Goal: Information Seeking & Learning: Check status

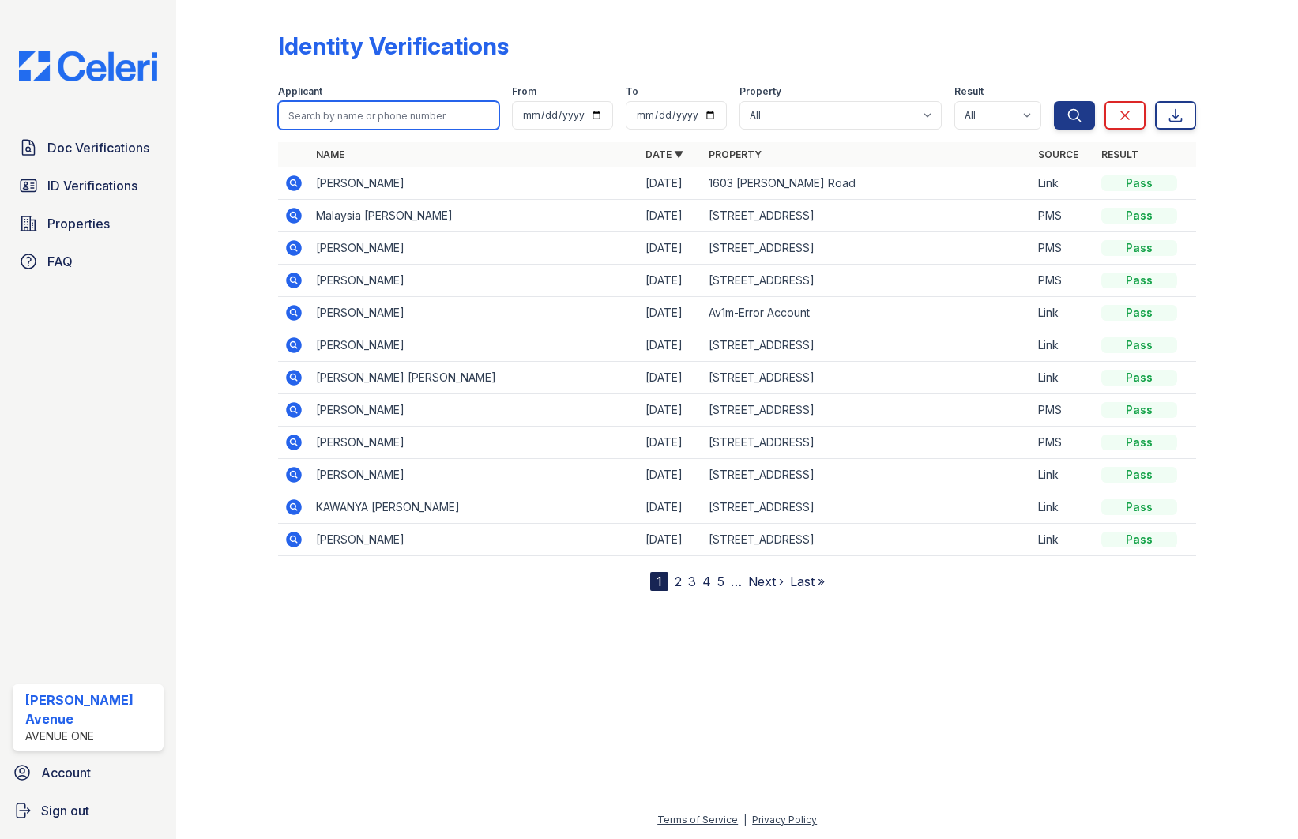
click at [356, 120] on input "search" at bounding box center [388, 115] width 221 height 28
click at [124, 152] on span "Doc Verifications" at bounding box center [98, 147] width 102 height 19
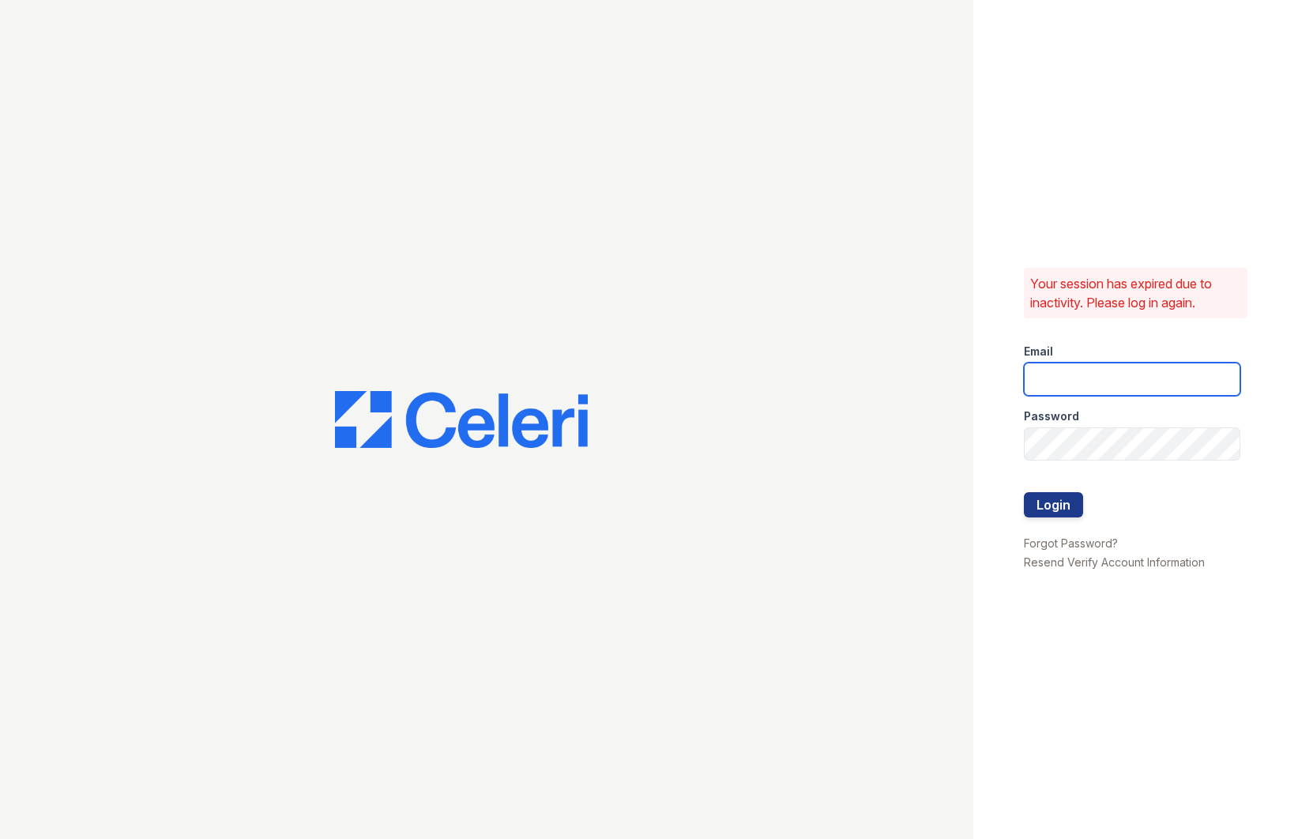
type input "[EMAIL_ADDRESS][DOMAIN_NAME]"
click at [1075, 506] on button "Login" at bounding box center [1053, 504] width 59 height 25
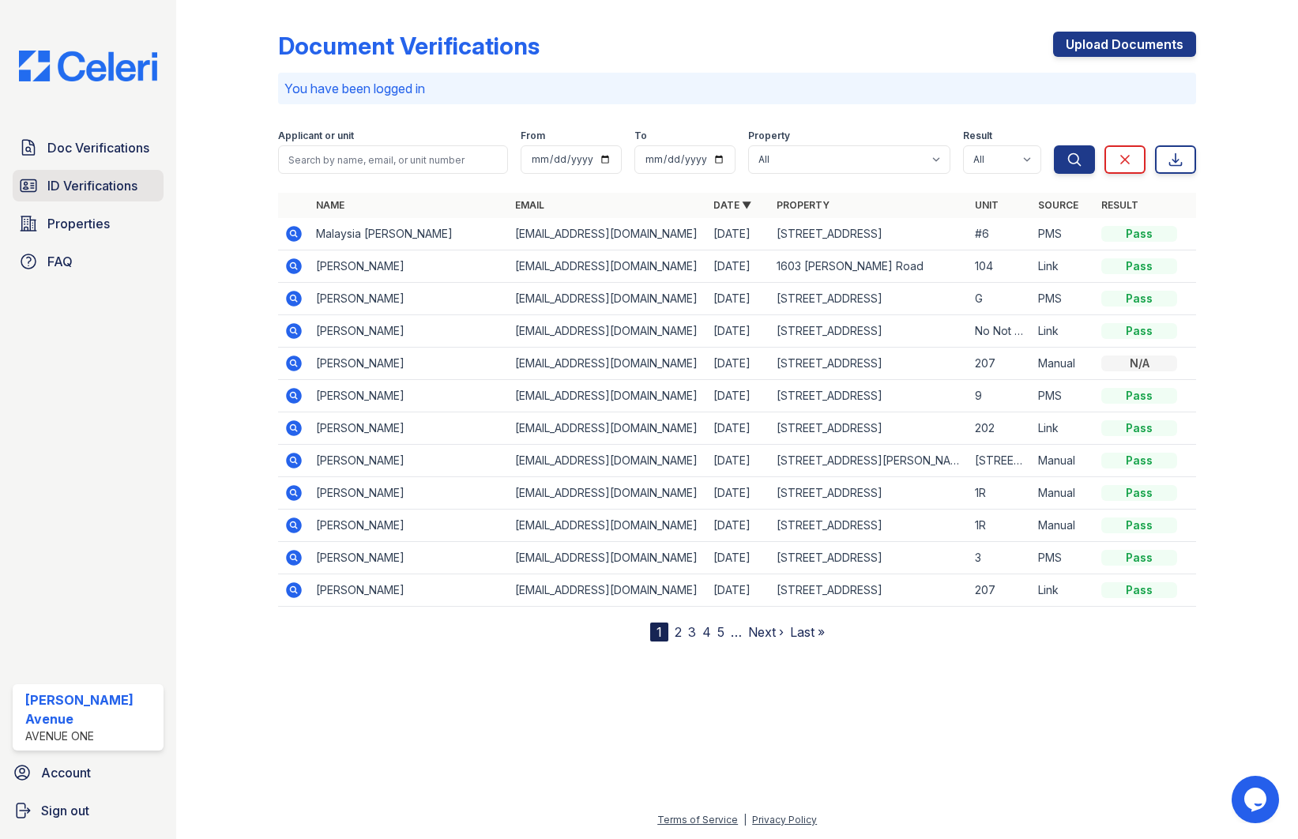
click at [84, 190] on span "ID Verifications" at bounding box center [92, 185] width 90 height 19
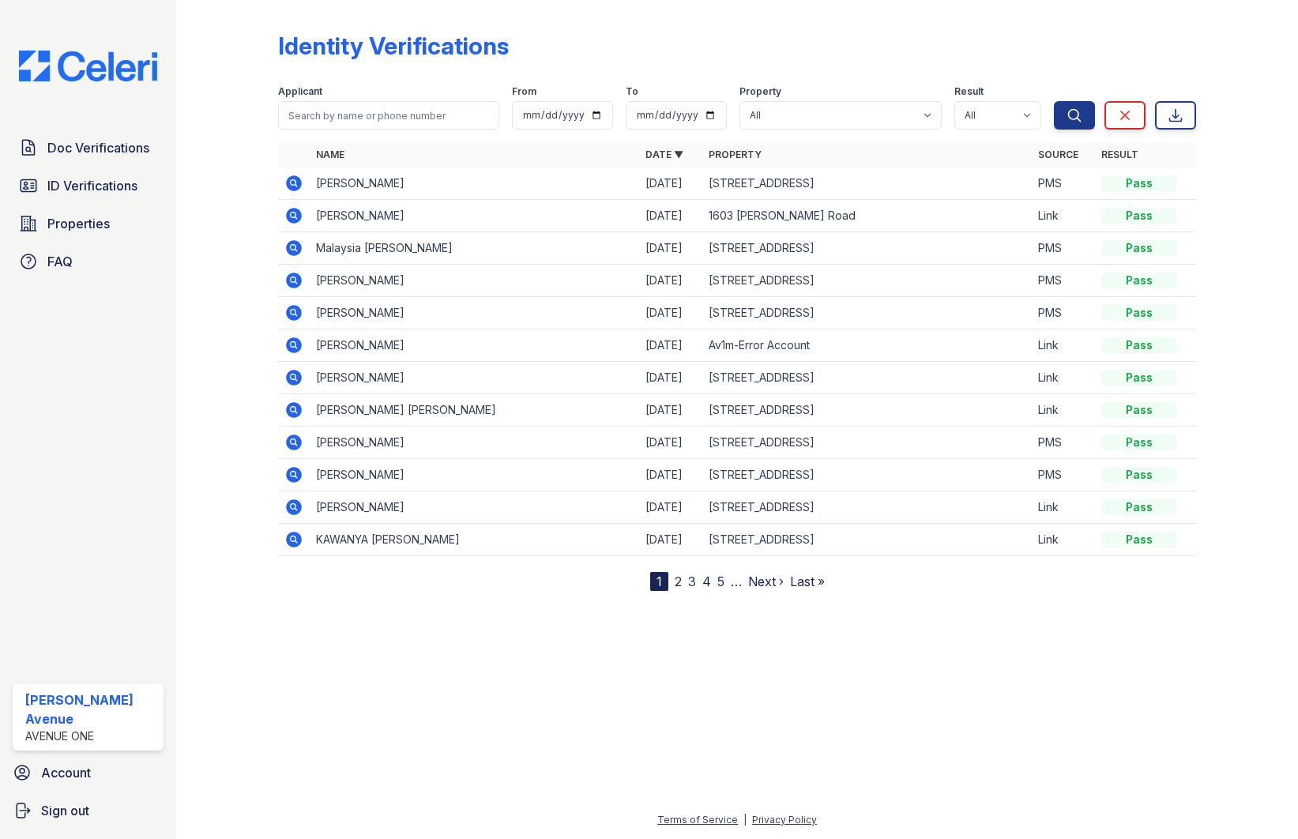
click at [298, 187] on icon at bounding box center [294, 183] width 16 height 16
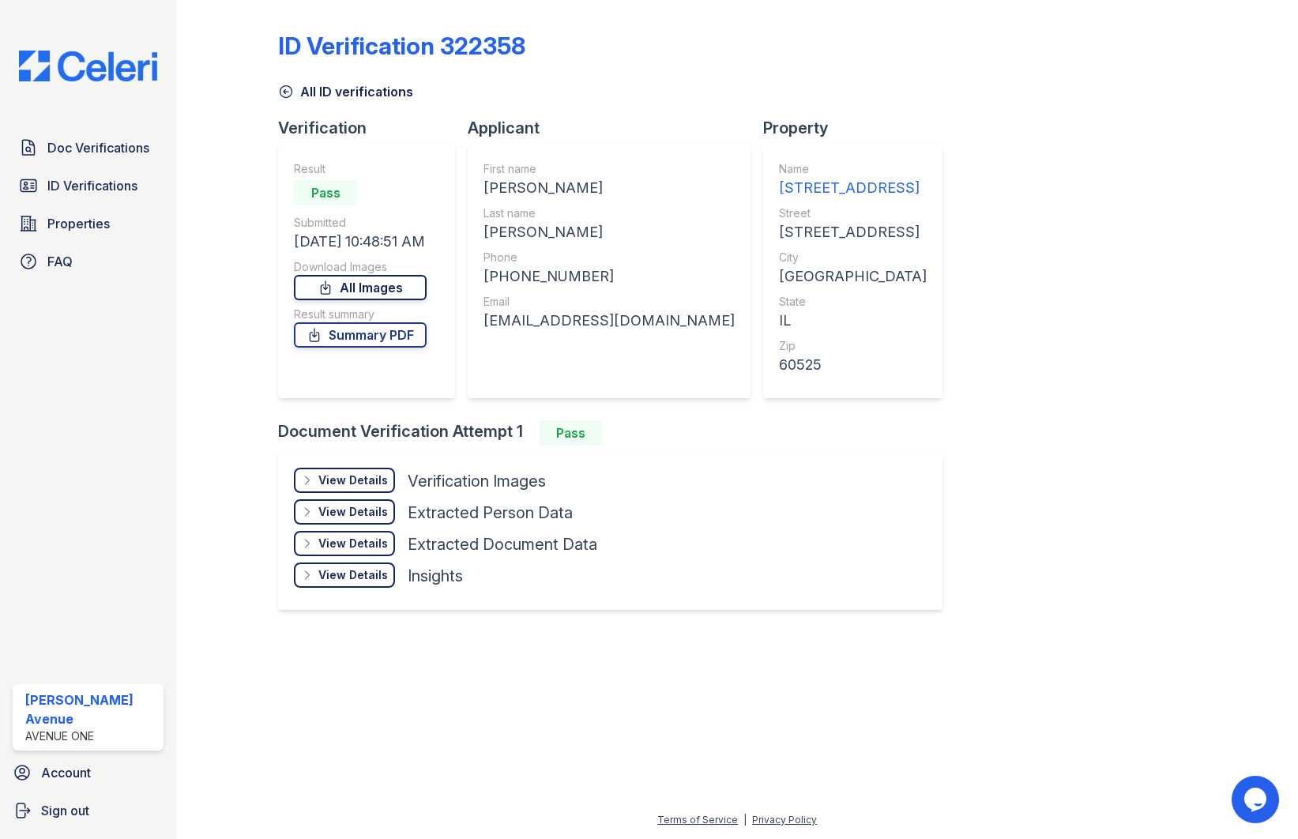
click at [350, 291] on link "All Images" at bounding box center [360, 287] width 133 height 25
click at [366, 340] on link "Summary PDF" at bounding box center [360, 334] width 133 height 25
click at [118, 138] on span "Doc Verifications" at bounding box center [98, 147] width 102 height 19
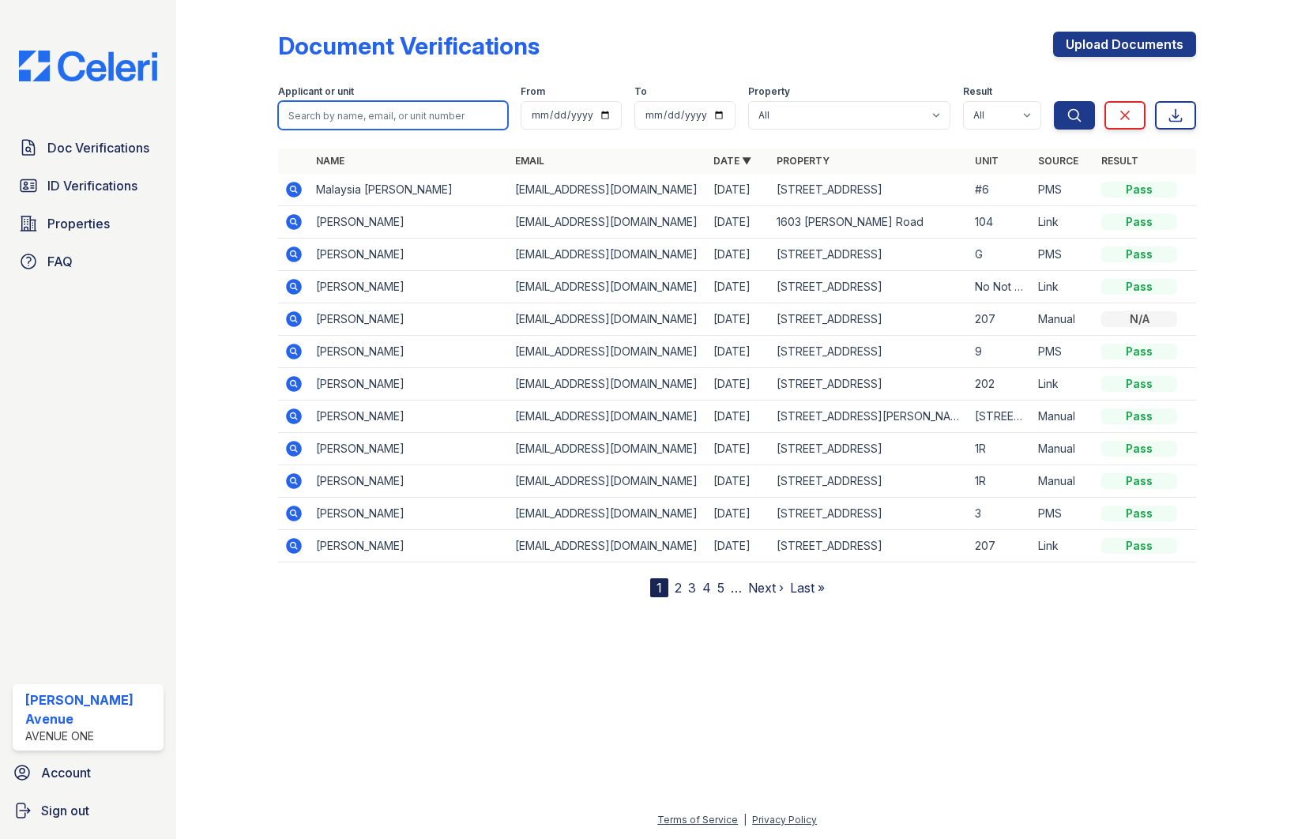
click at [356, 115] on input "search" at bounding box center [393, 115] width 230 height 28
type input "Tamika"
click at [1054, 101] on button "Search" at bounding box center [1074, 115] width 41 height 28
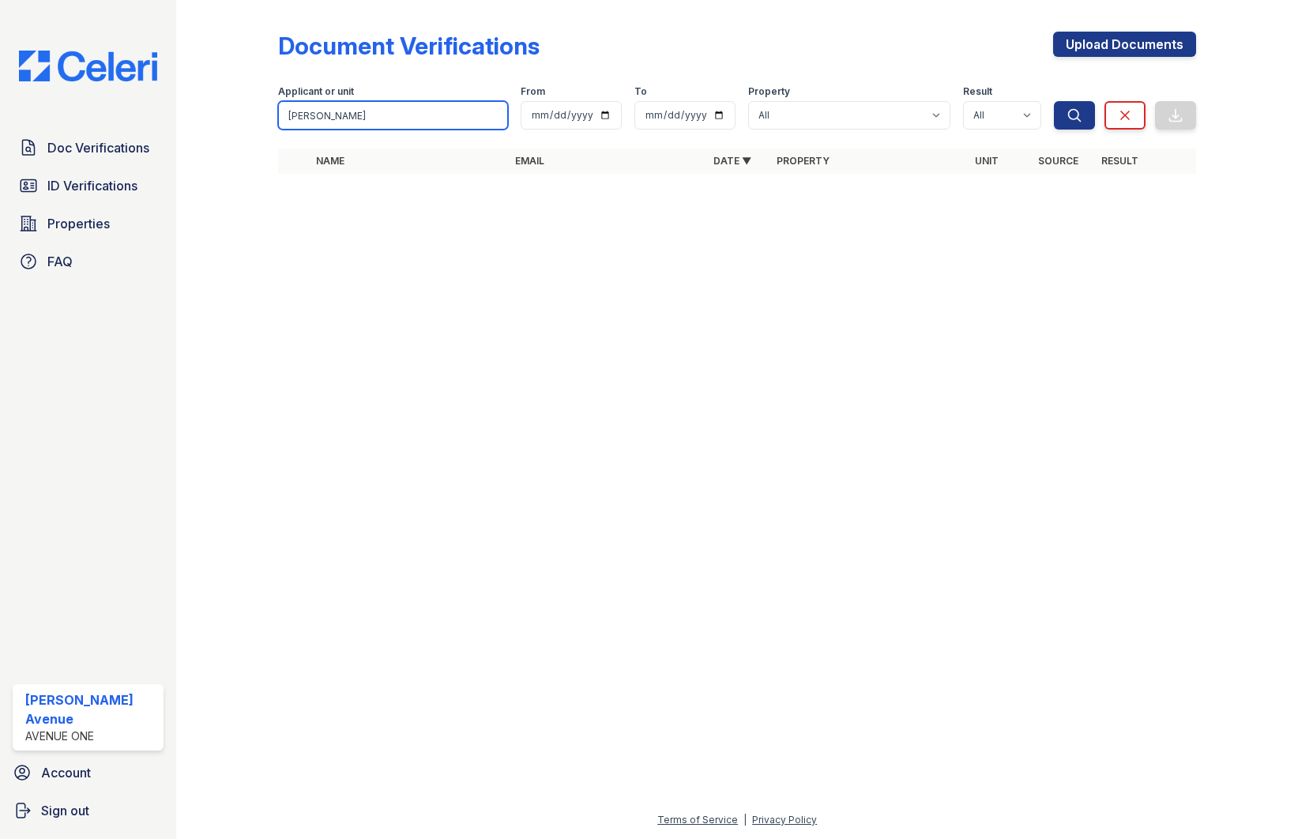
click at [352, 123] on input "Tamika" at bounding box center [393, 115] width 230 height 28
click at [100, 148] on span "Doc Verifications" at bounding box center [98, 147] width 102 height 19
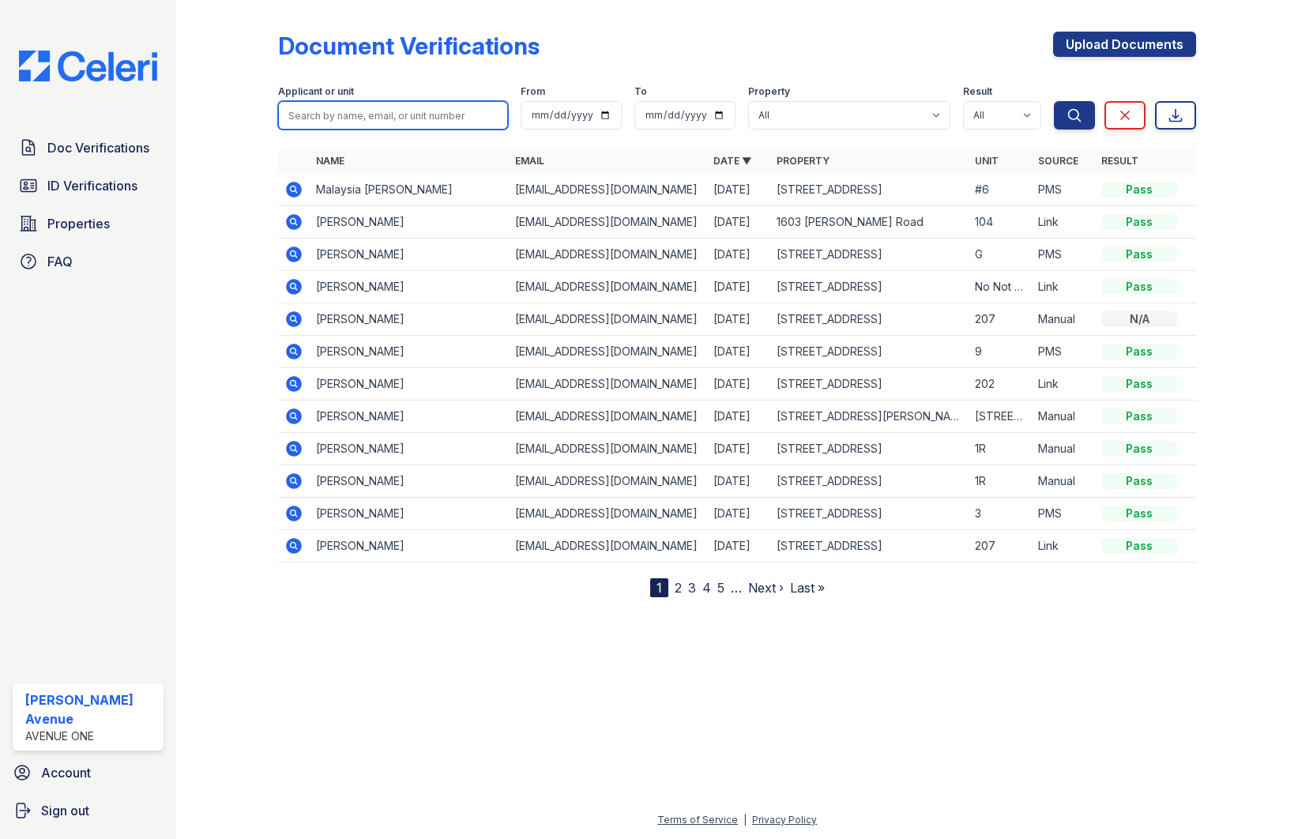
click at [343, 122] on input "search" at bounding box center [393, 115] width 230 height 28
type input "Tamika"
click at [1054, 101] on button "Search" at bounding box center [1074, 115] width 41 height 28
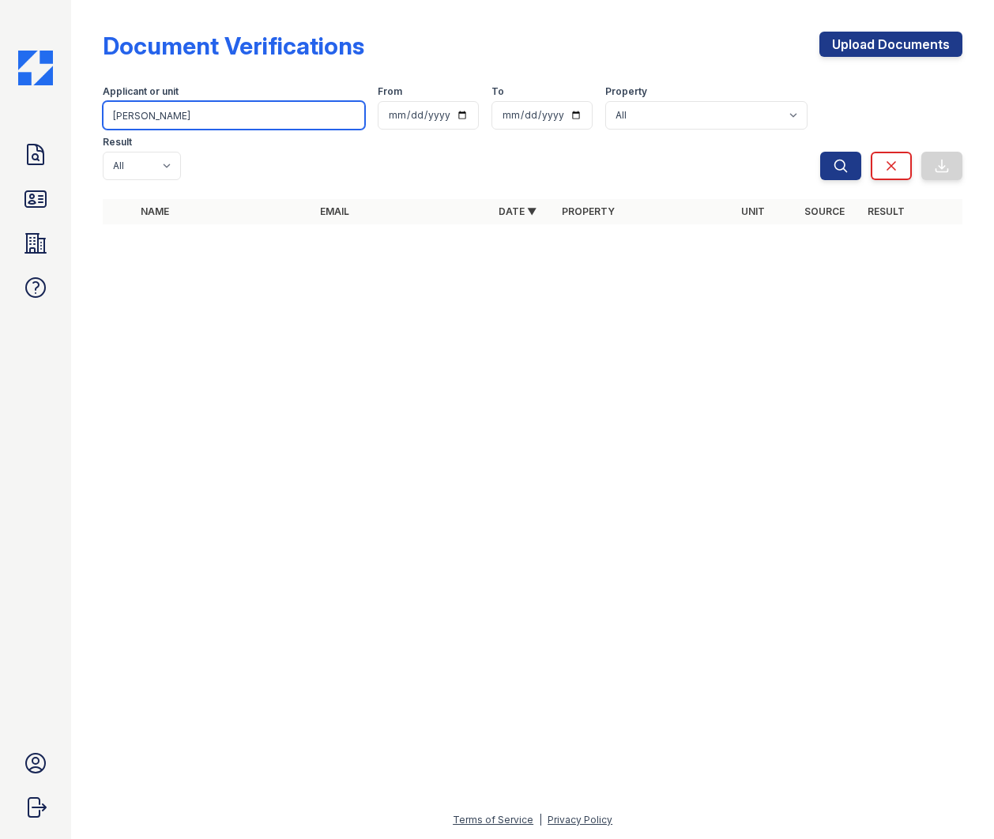
click at [152, 115] on input "Tamika" at bounding box center [234, 115] width 262 height 28
drag, startPoint x: 152, startPoint y: 115, endPoint x: 116, endPoint y: 115, distance: 35.5
click at [116, 115] on input "Tamika" at bounding box center [234, 115] width 262 height 28
click at [120, 115] on input "TAzucena" at bounding box center [234, 115] width 262 height 28
type input "Azucena"
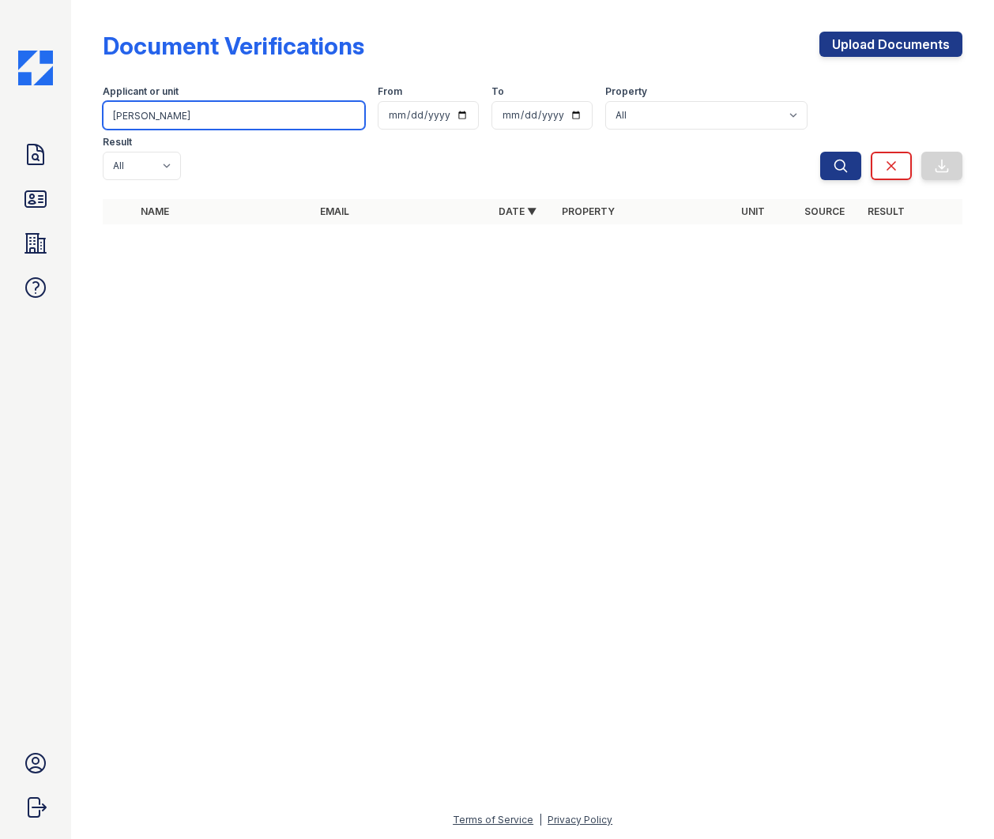
click at [820, 152] on button "Search" at bounding box center [840, 166] width 41 height 28
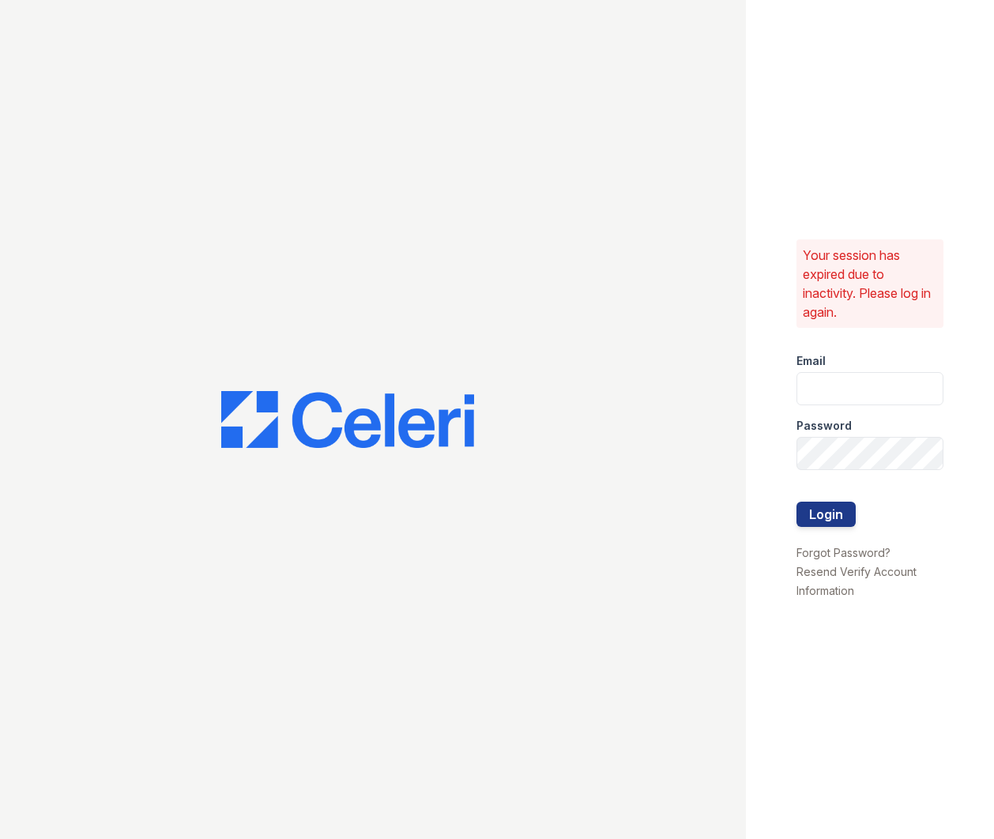
type input "apps2@av1m.com"
click at [828, 512] on button "Login" at bounding box center [825, 514] width 59 height 25
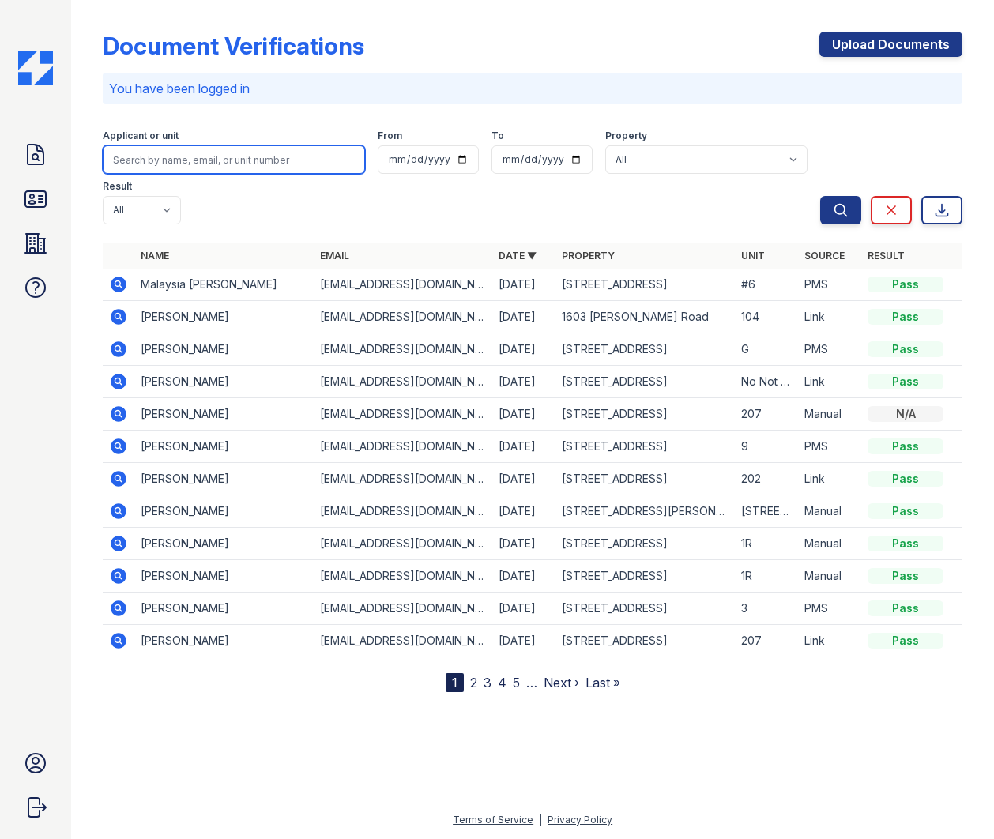
click at [210, 171] on input "search" at bounding box center [234, 159] width 262 height 28
type input "Az"
click at [820, 196] on button "Search" at bounding box center [840, 210] width 41 height 28
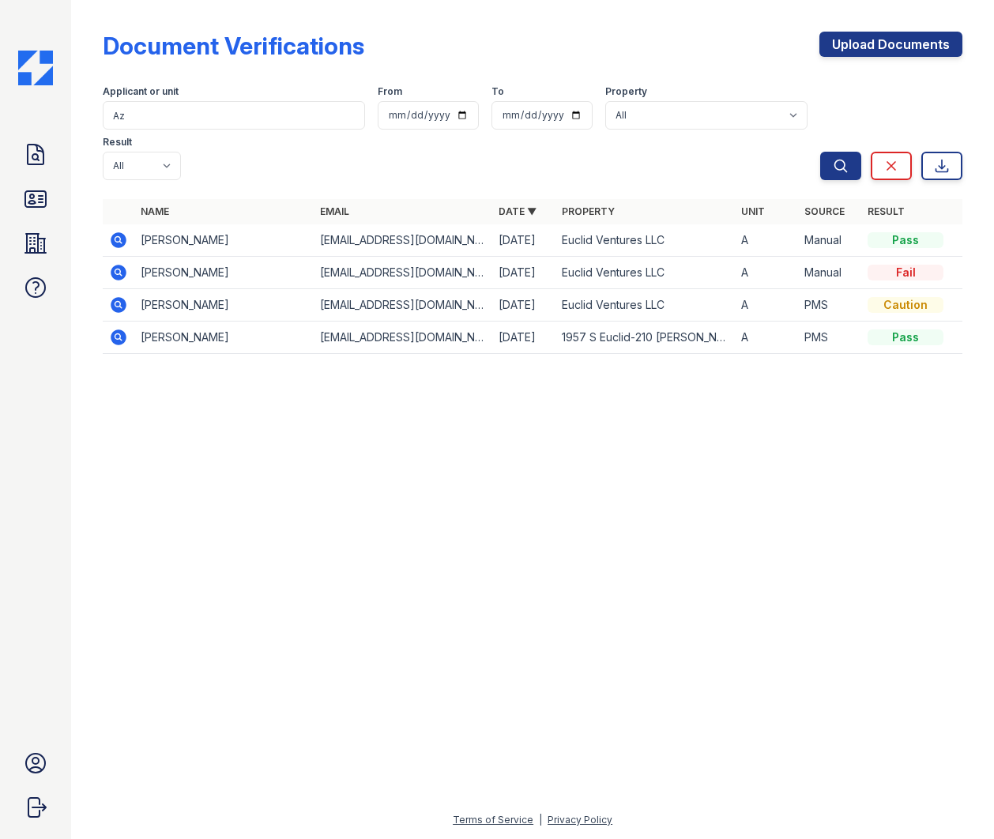
click at [117, 269] on icon at bounding box center [117, 271] width 4 height 4
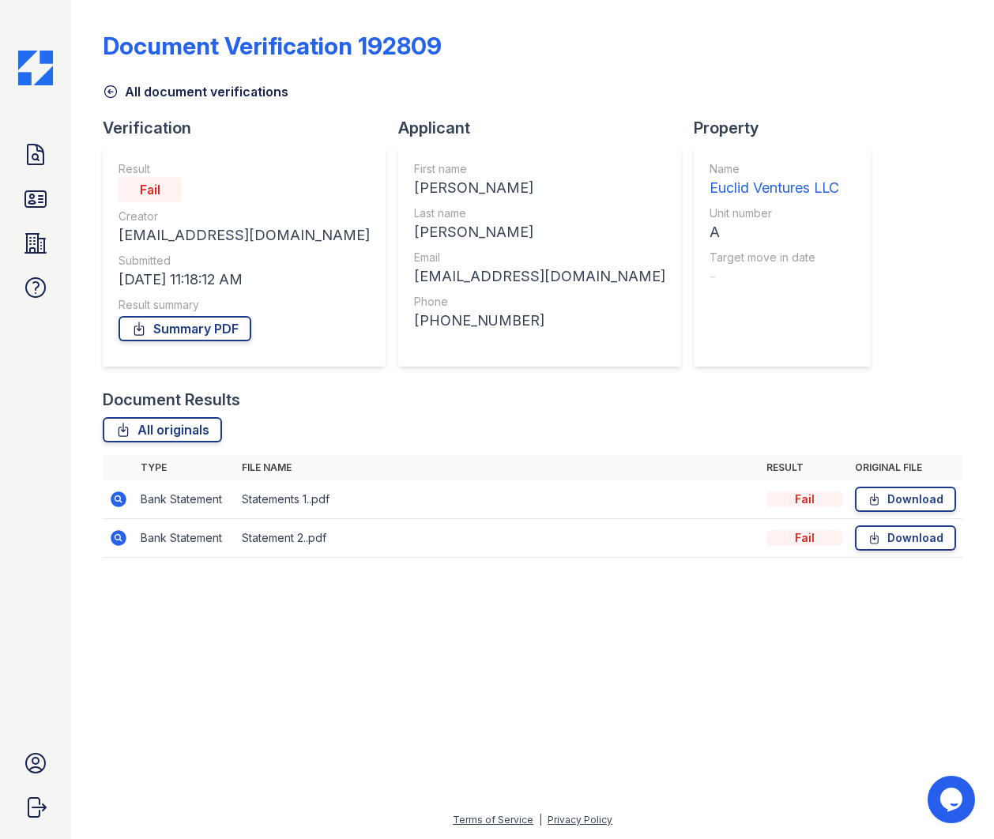
click at [116, 498] on icon at bounding box center [117, 498] width 4 height 4
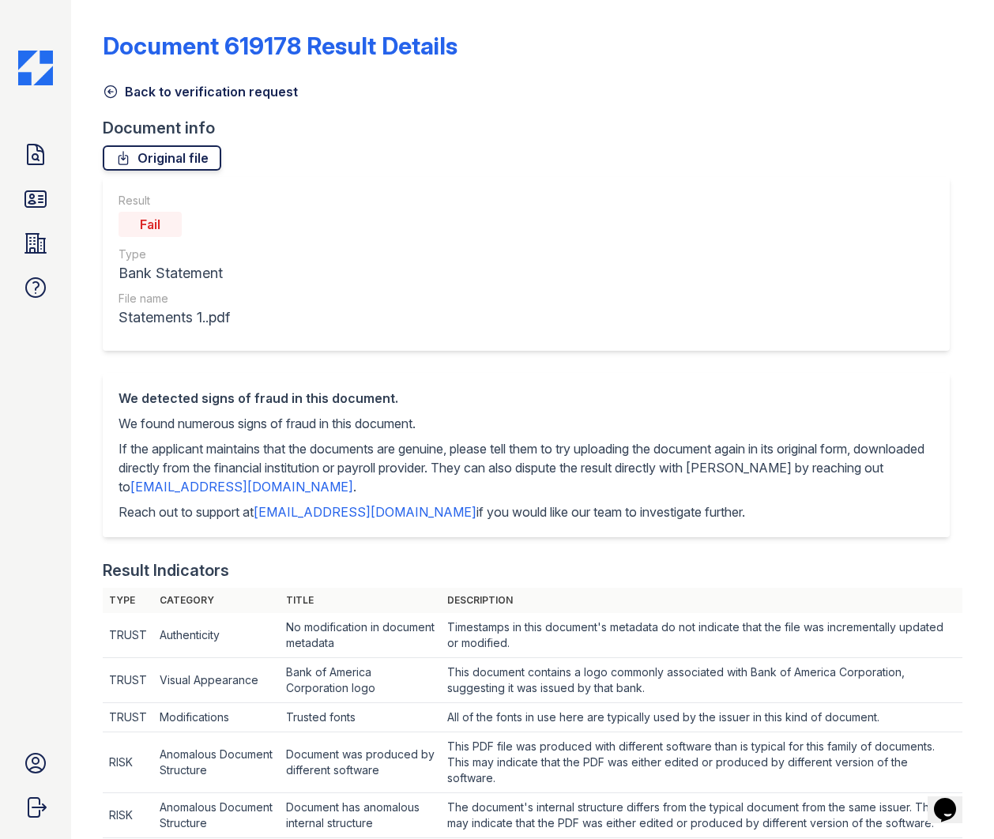
click at [170, 156] on link "Original file" at bounding box center [162, 157] width 118 height 25
click at [40, 152] on icon at bounding box center [35, 154] width 25 height 25
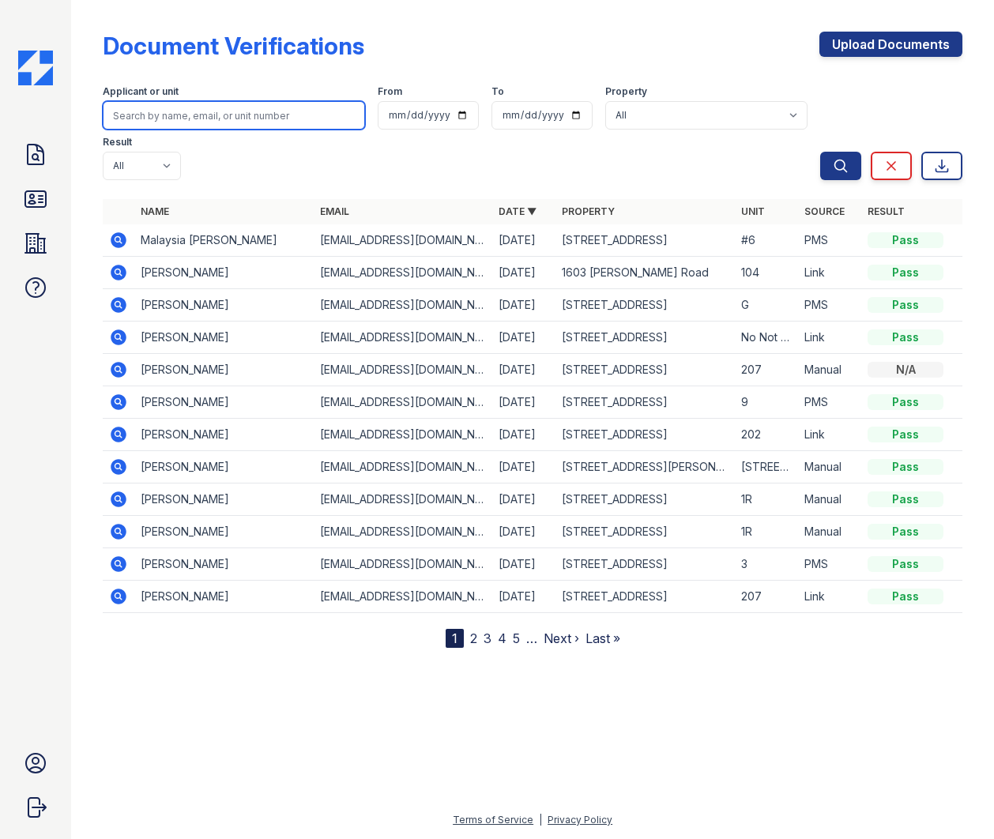
click at [182, 113] on input "search" at bounding box center [234, 115] width 262 height 28
type input "Azucena"
click at [820, 152] on button "Search" at bounding box center [840, 166] width 41 height 28
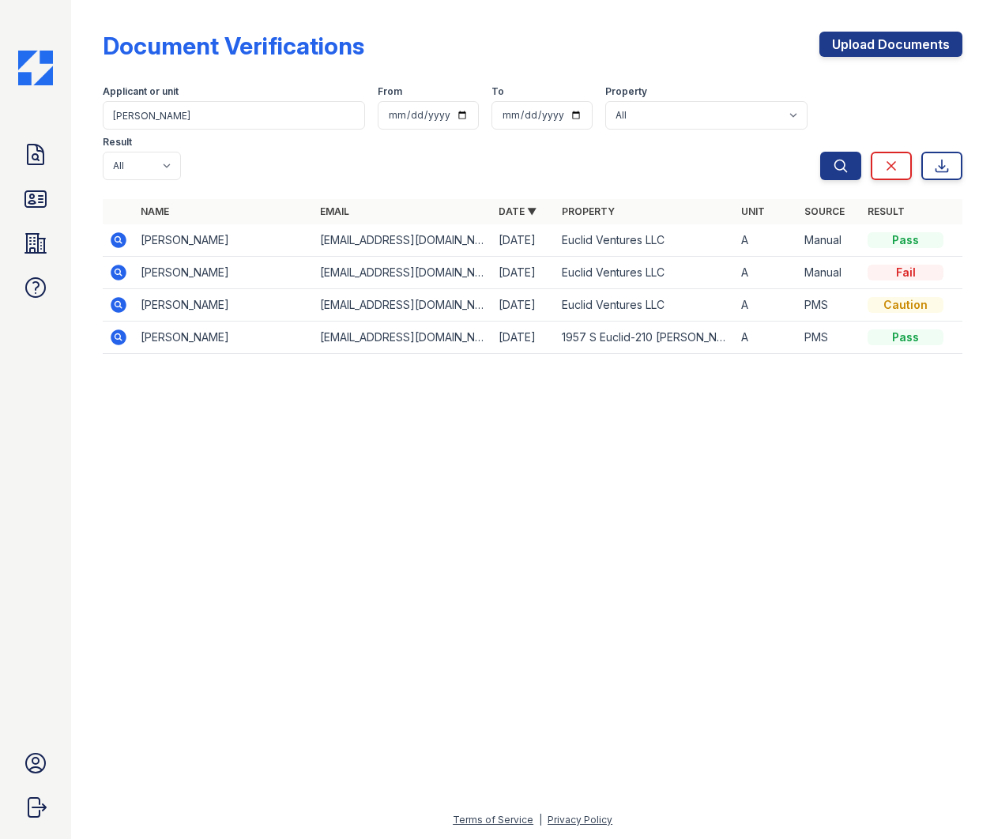
click at [117, 232] on icon at bounding box center [119, 240] width 16 height 16
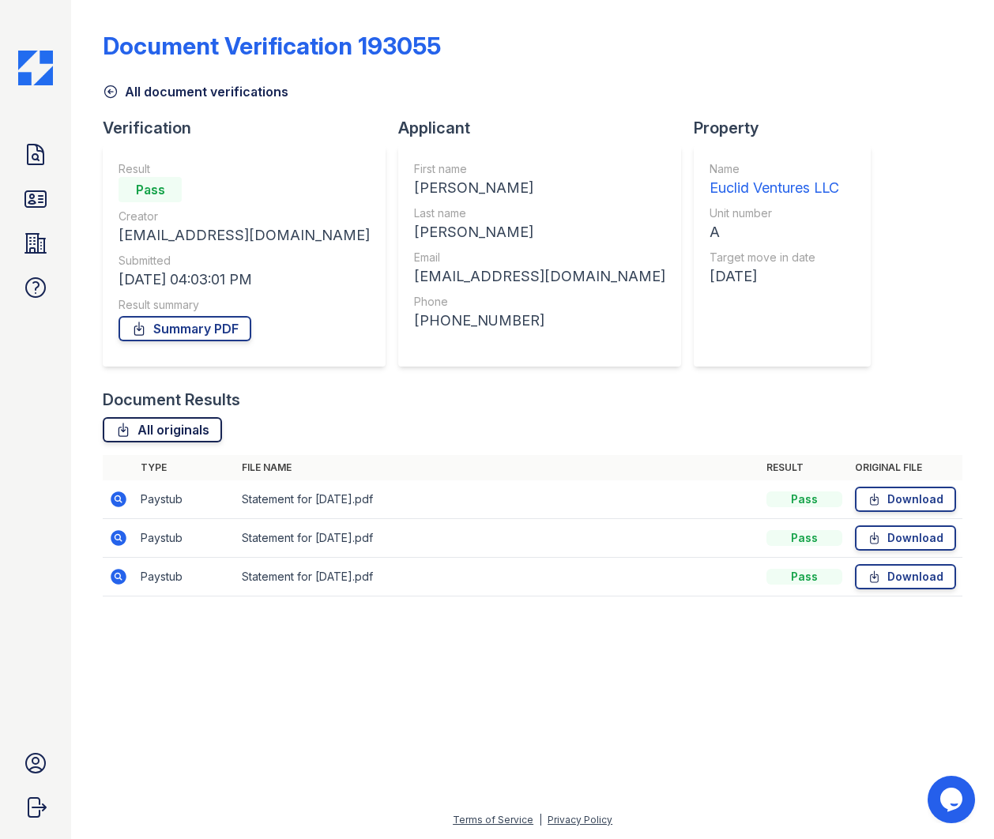
click at [153, 433] on link "All originals" at bounding box center [162, 429] width 119 height 25
click at [113, 96] on icon at bounding box center [111, 92] width 12 height 12
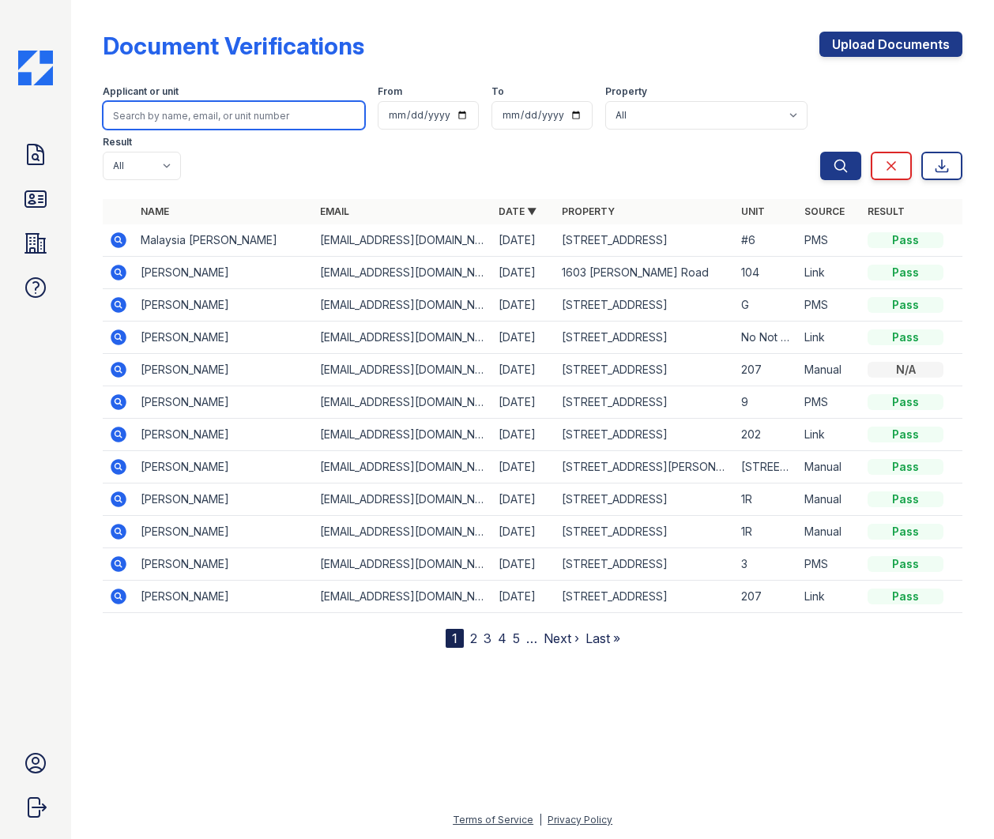
click at [202, 125] on input "search" at bounding box center [234, 115] width 262 height 28
type input "Azucena"
click at [820, 152] on button "Search" at bounding box center [840, 166] width 41 height 28
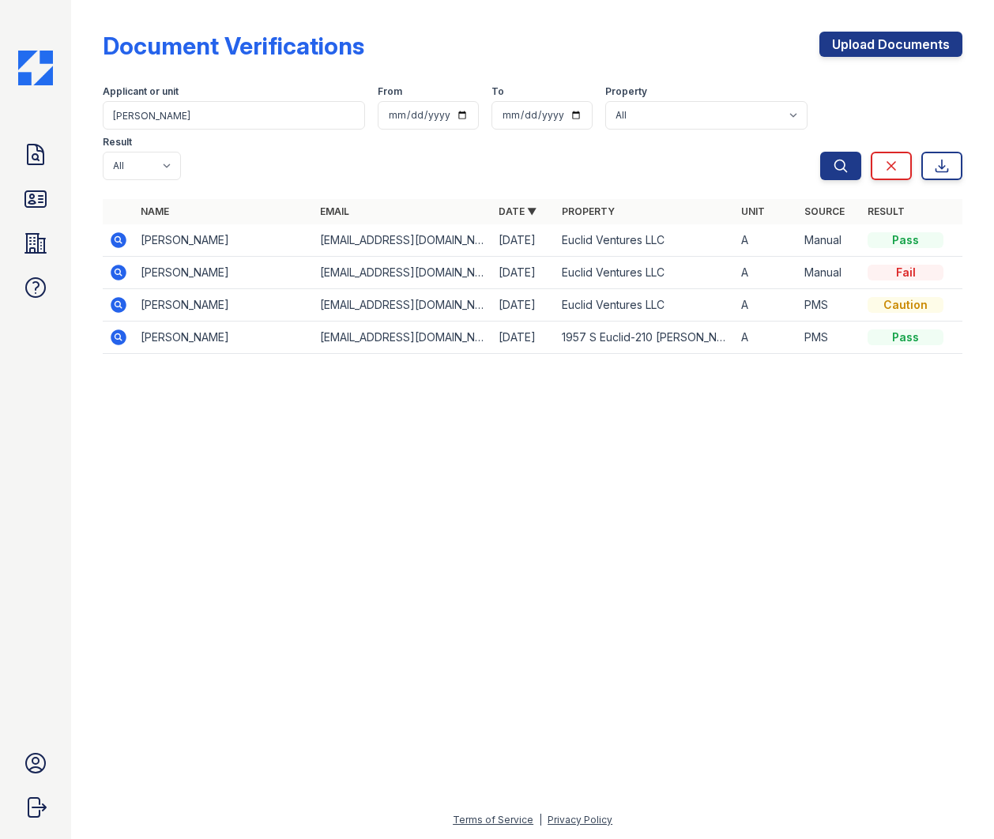
click at [122, 265] on icon at bounding box center [119, 273] width 16 height 16
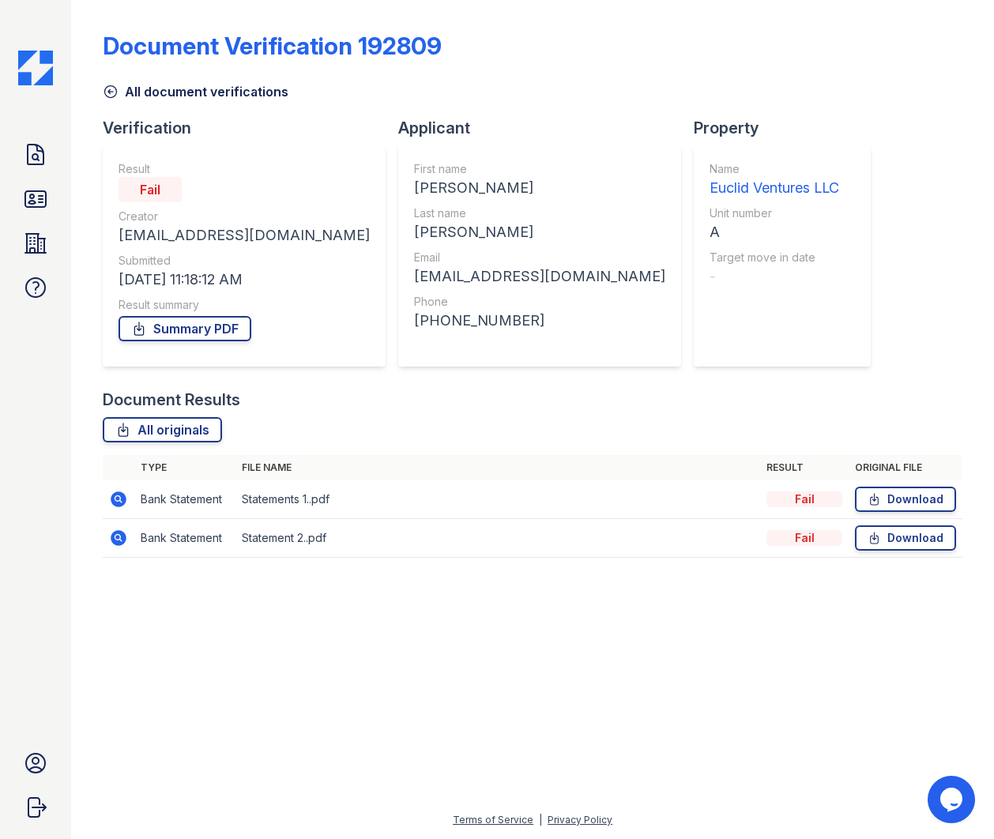
click at [115, 505] on icon at bounding box center [119, 499] width 16 height 16
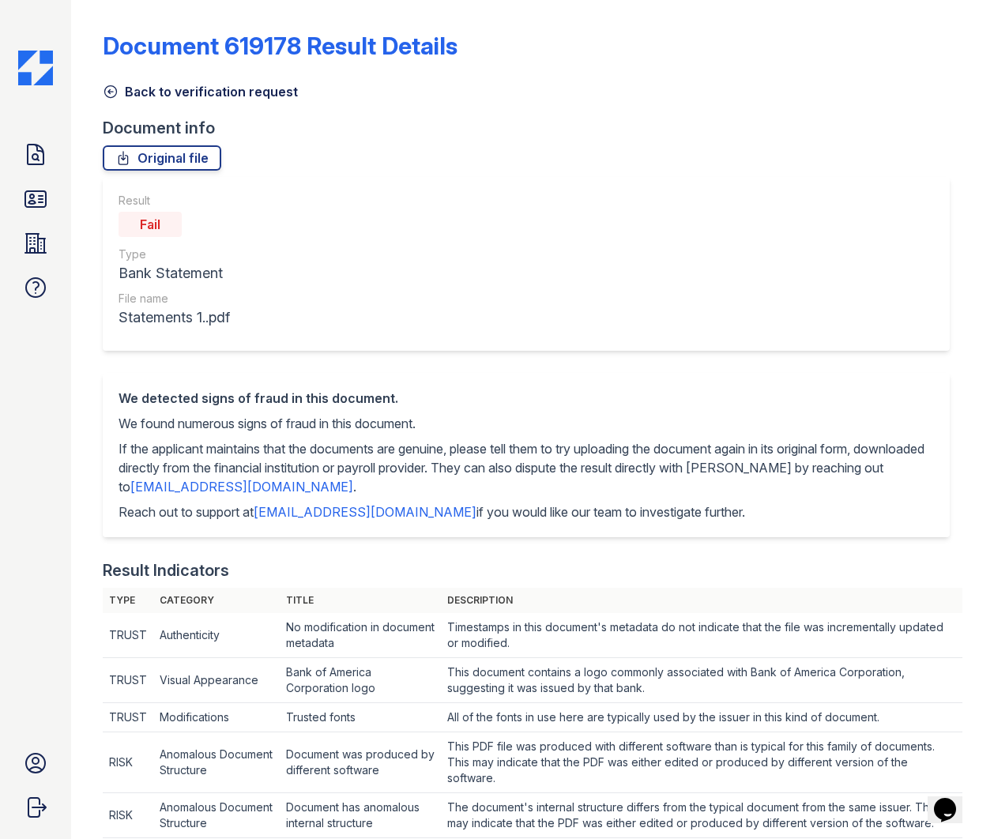
click at [109, 91] on icon at bounding box center [111, 92] width 12 height 12
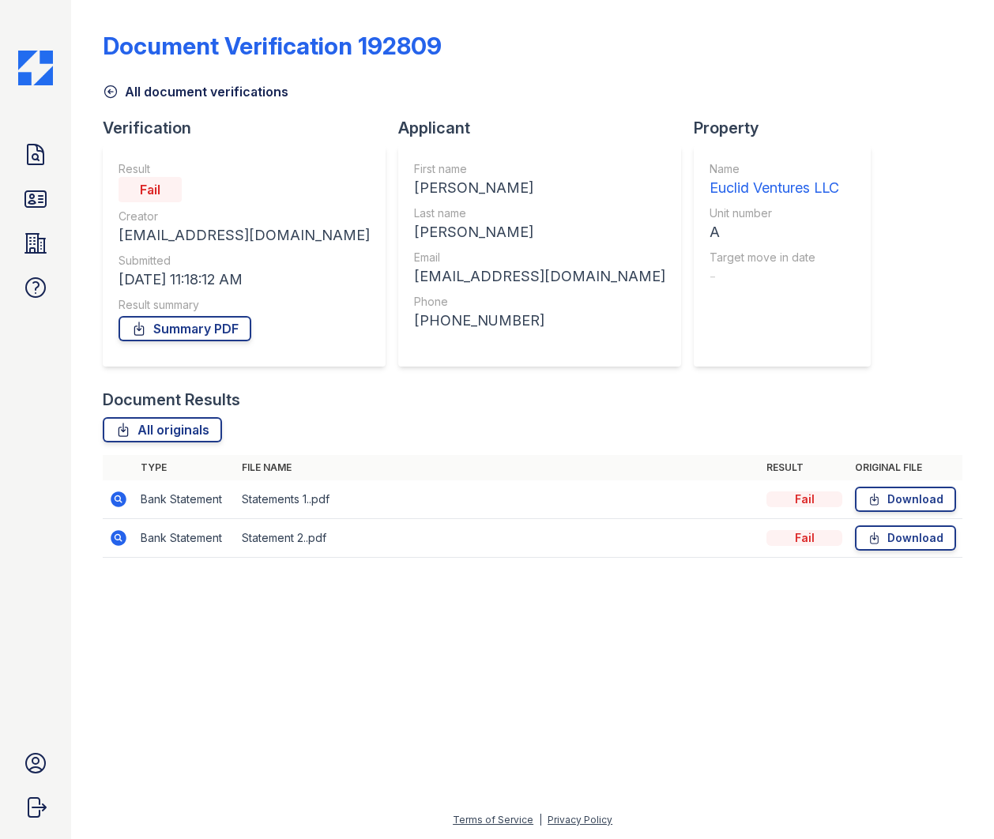
click at [117, 538] on icon at bounding box center [117, 537] width 4 height 4
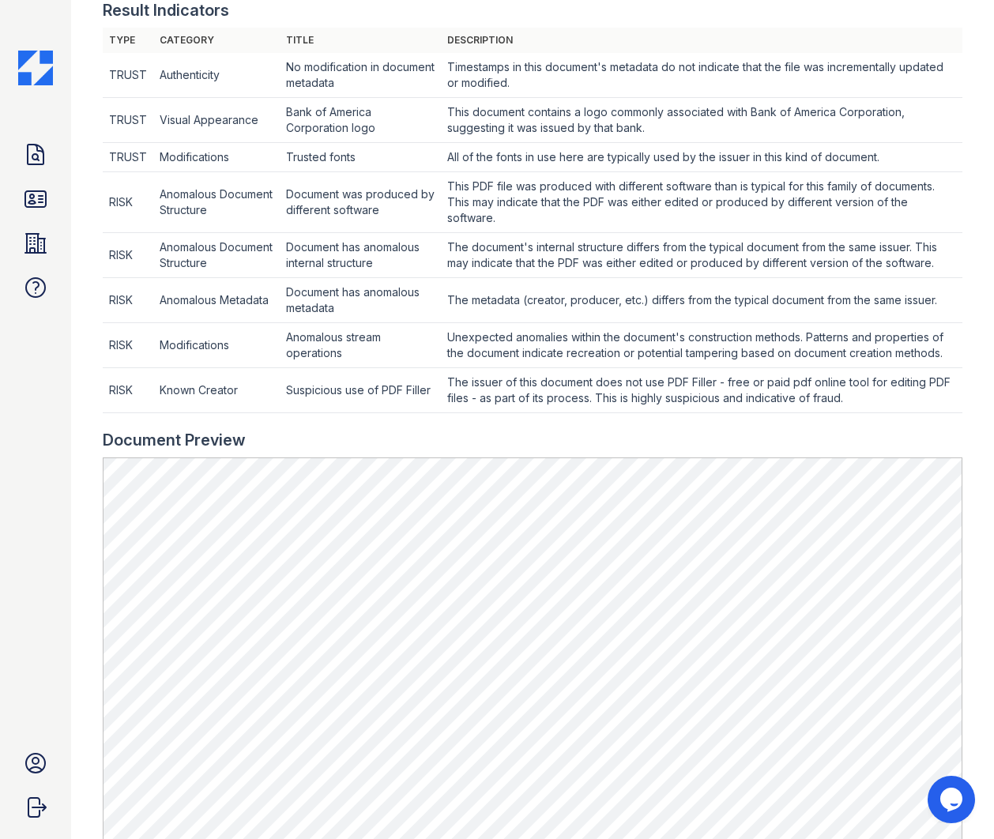
scroll to position [656, 0]
